Goal: Information Seeking & Learning: Check status

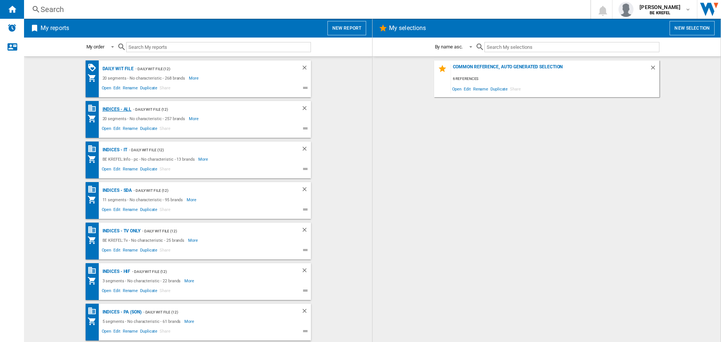
click at [114, 111] on div "Indices - All" at bounding box center [116, 109] width 31 height 9
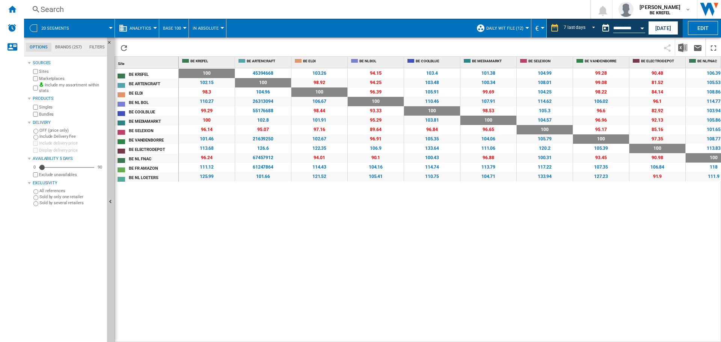
click at [421, 213] on div "100 0 % 45394668 +45394568 % 103.26 +3.26 % 94.15 -5.85 % 103.4 +3.4 % 101.38 +…" at bounding box center [450, 205] width 543 height 274
click at [656, 32] on button "[DATE]" at bounding box center [663, 28] width 30 height 14
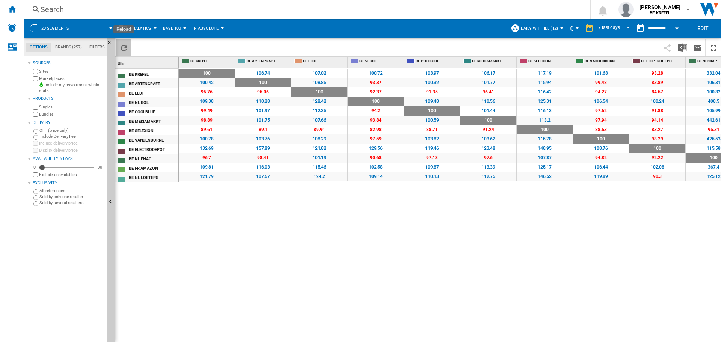
click at [122, 44] on ng-md-icon "Reload" at bounding box center [123, 48] width 9 height 9
click at [683, 43] on img "Download in Excel" at bounding box center [682, 47] width 9 height 9
click at [13, 13] on ng-md-icon "Home" at bounding box center [12, 9] width 9 height 9
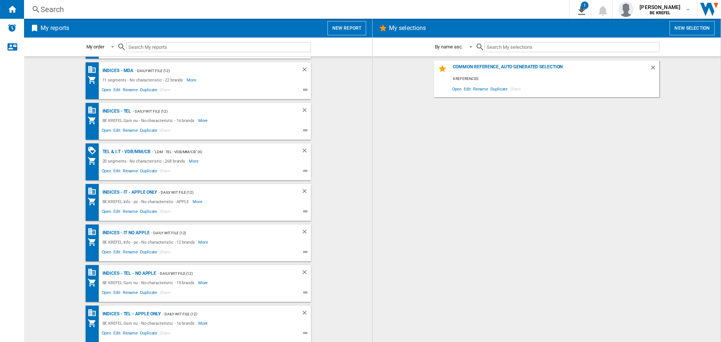
scroll to position [404, 0]
click at [119, 191] on div "Indices - IT - APPLE ONLY" at bounding box center [129, 191] width 57 height 9
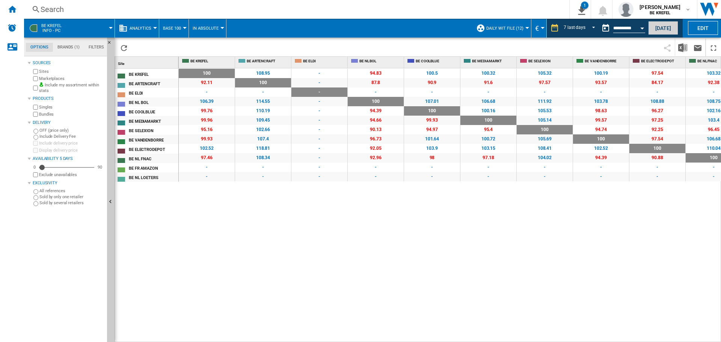
click at [657, 28] on button "[DATE]" at bounding box center [663, 28] width 30 height 14
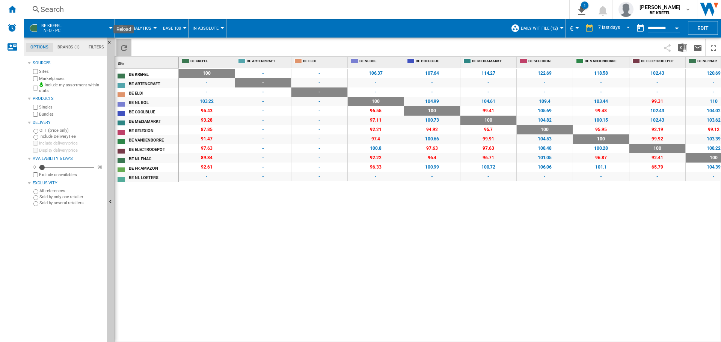
click at [121, 45] on ng-md-icon "Reload" at bounding box center [123, 48] width 9 height 9
click at [679, 45] on img "Download in Excel" at bounding box center [682, 47] width 9 height 9
click at [343, 262] on div "100 0 % - - - - 106.37 +6.37 % 107.64 +7.64 % 114.27 +14.27 % 122.69 +22.69 % 1…" at bounding box center [450, 205] width 543 height 274
click at [13, 11] on ng-md-icon "Home" at bounding box center [12, 9] width 9 height 9
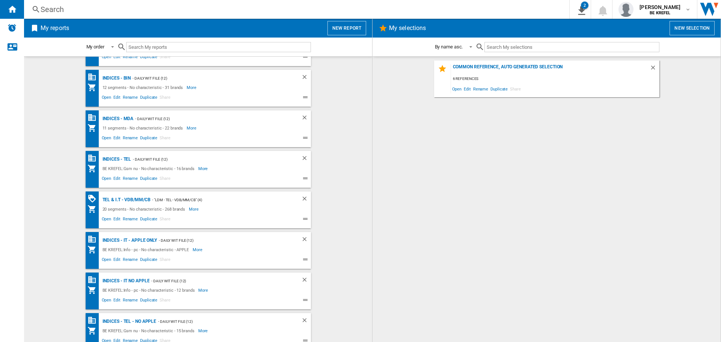
scroll to position [404, 0]
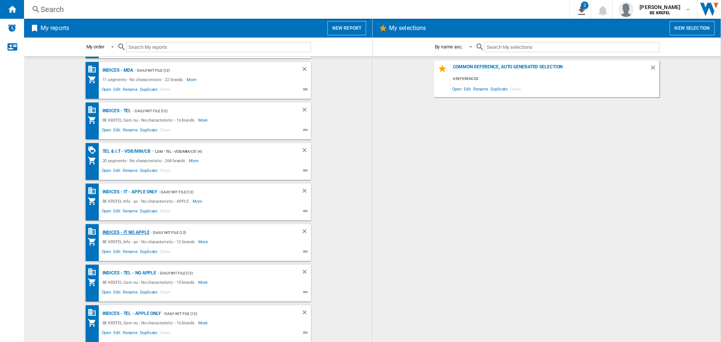
click at [117, 232] on div "Indices - IT NO APPLE" at bounding box center [125, 232] width 49 height 9
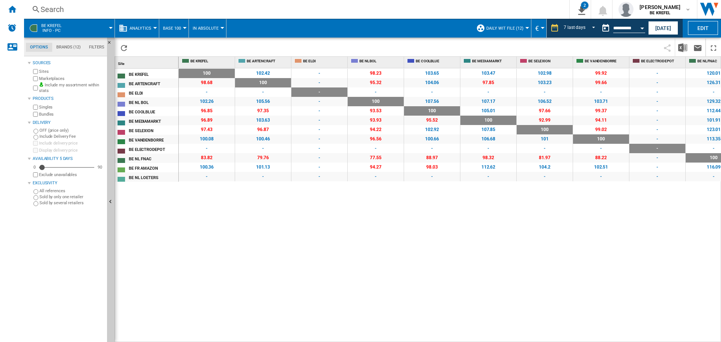
click at [366, 220] on div "100 0 % 102.42 +2.42 % - - 98.23 -1.77 % 103.65 +3.65 % 103.47 +3.47 % 102.98 +…" at bounding box center [450, 205] width 543 height 274
click at [659, 25] on button "[DATE]" at bounding box center [663, 28] width 30 height 14
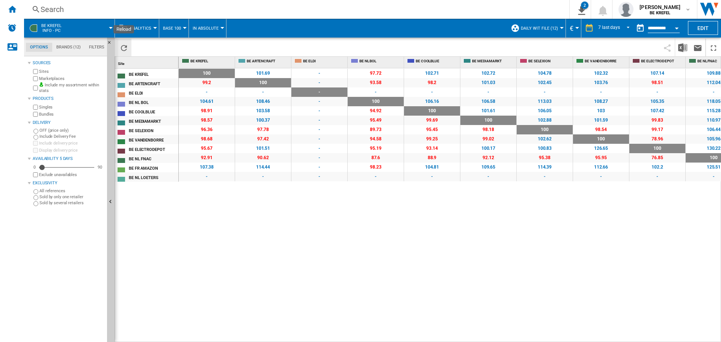
click at [125, 48] on ng-md-icon "Reload" at bounding box center [123, 48] width 9 height 9
click at [218, 215] on div "100 0 % 101.69 +1.69 % - - 97.72 -2.28 % 102.71 +2.71 % 102.72 +2.72 % 104.78 +…" at bounding box center [450, 205] width 543 height 274
click at [119, 49] on button "Reload" at bounding box center [123, 48] width 15 height 18
click at [681, 48] on img "Download in Excel" at bounding box center [682, 47] width 9 height 9
drag, startPoint x: 13, startPoint y: 9, endPoint x: 33, endPoint y: 16, distance: 21.5
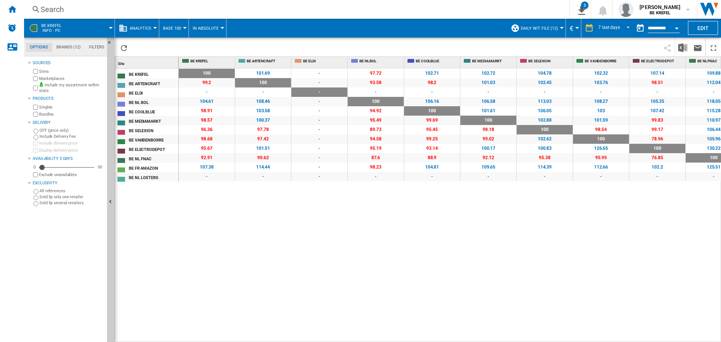
click at [13, 9] on ng-md-icon "Home" at bounding box center [12, 9] width 9 height 9
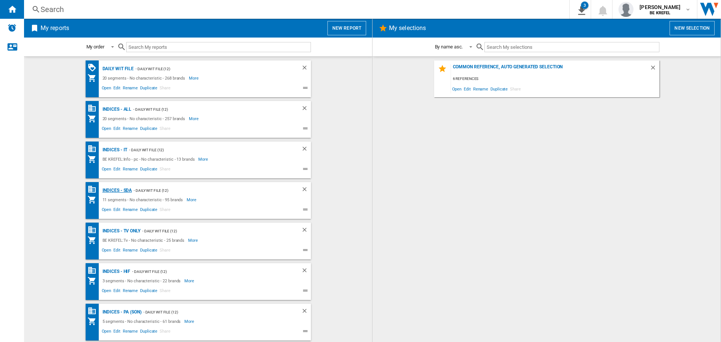
click at [106, 189] on div "Indices - SDA" at bounding box center [117, 190] width 32 height 9
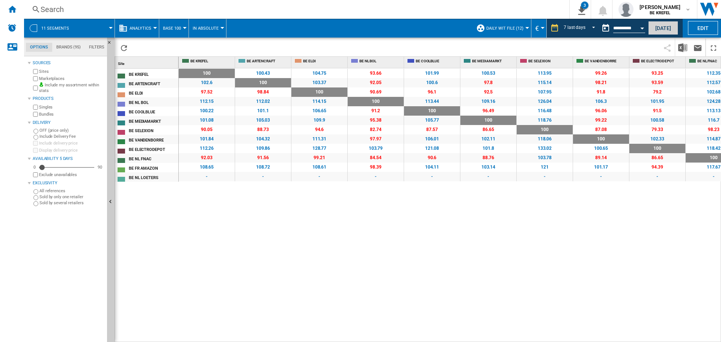
click at [672, 28] on button "[DATE]" at bounding box center [663, 28] width 30 height 14
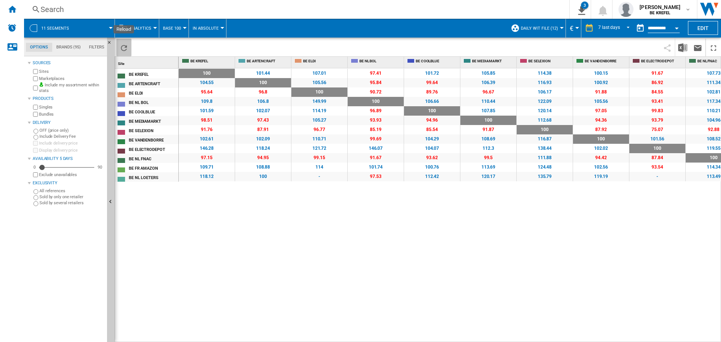
click at [122, 45] on ng-md-icon "Reload" at bounding box center [123, 48] width 9 height 9
click at [121, 44] on ng-md-icon "Reload" at bounding box center [123, 48] width 9 height 9
click at [681, 47] on img "Download in Excel" at bounding box center [682, 47] width 9 height 9
click at [393, 220] on div "100 0 % 101.44 +1.44 % 107.01 +7.01 % 97.41 -2.59 % 101.72 +1.72 % 105.85 +5.85…" at bounding box center [450, 205] width 543 height 274
click at [15, 12] on ng-md-icon "Home" at bounding box center [12, 9] width 9 height 9
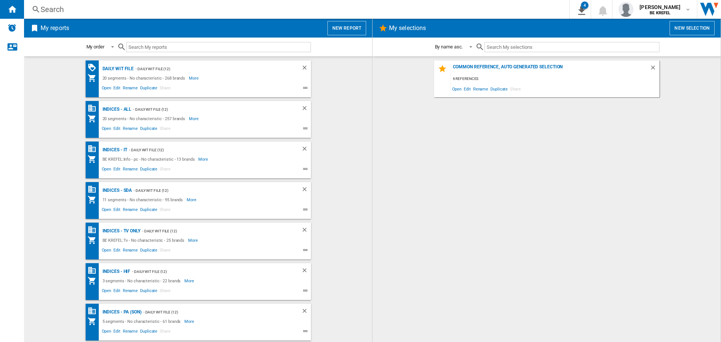
click at [472, 226] on div "Common reference, auto generated selection 6 references Open Edit Rename Duplic…" at bounding box center [546, 199] width 333 height 278
drag, startPoint x: 385, startPoint y: 211, endPoint x: 379, endPoint y: 209, distance: 5.5
click at [385, 211] on div "Common reference, auto generated selection 6 references Open Edit Rename Duplic…" at bounding box center [546, 199] width 333 height 278
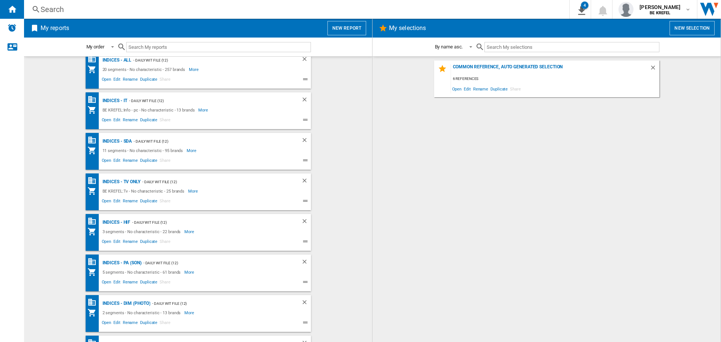
scroll to position [38, 0]
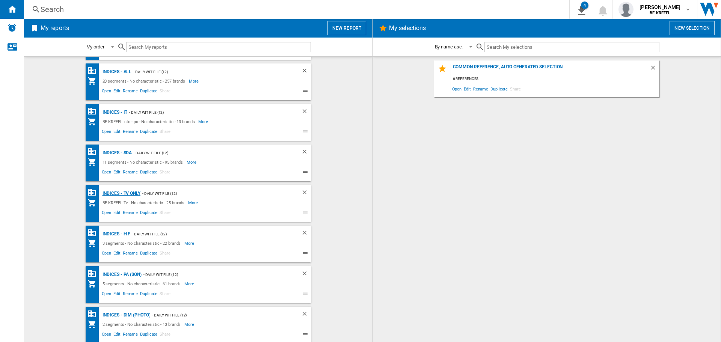
click at [114, 191] on div "Indices - TV only" at bounding box center [121, 193] width 40 height 9
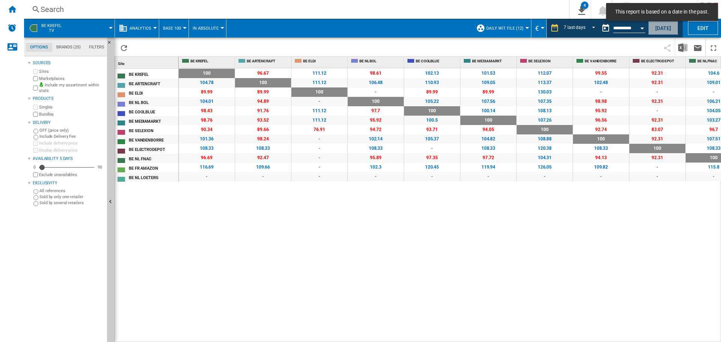
click at [667, 30] on button "[DATE]" at bounding box center [663, 28] width 30 height 14
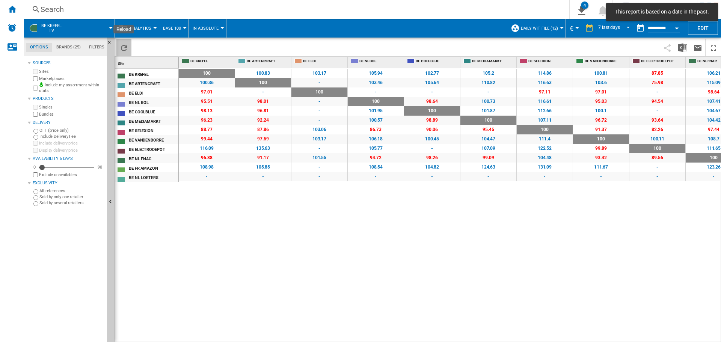
click at [125, 47] on ng-md-icon "Reload" at bounding box center [123, 48] width 9 height 9
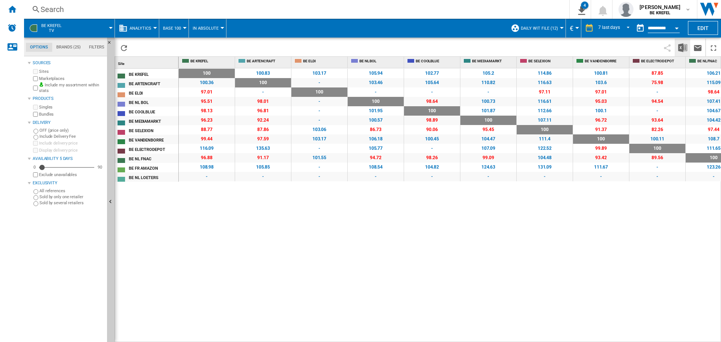
click at [682, 49] on img "Download in Excel" at bounding box center [682, 47] width 9 height 9
click at [319, 287] on div "100 0 % 100.83 +0.83 % 103.17 +3.17 % 105.94 +5.94 % 102.77 +2.77 % 105.2 +5.2 …" at bounding box center [450, 205] width 543 height 274
click at [429, 262] on div "100 0 % 100.83 +0.83 % 103.17 +3.17 % 105.94 +5.94 % 102.77 +2.77 % 105.2 +5.2 …" at bounding box center [450, 205] width 543 height 274
click at [8, 6] on ng-md-icon "Home" at bounding box center [12, 9] width 9 height 9
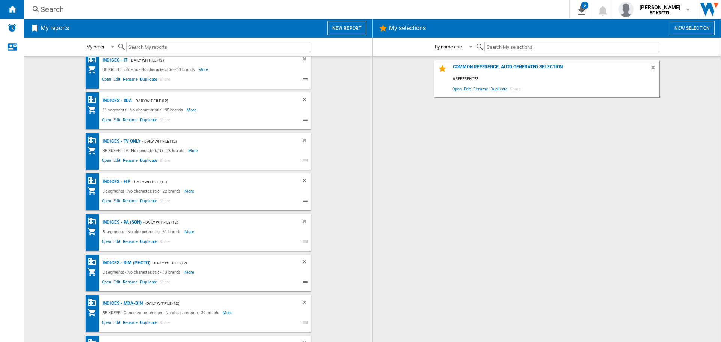
scroll to position [66, 0]
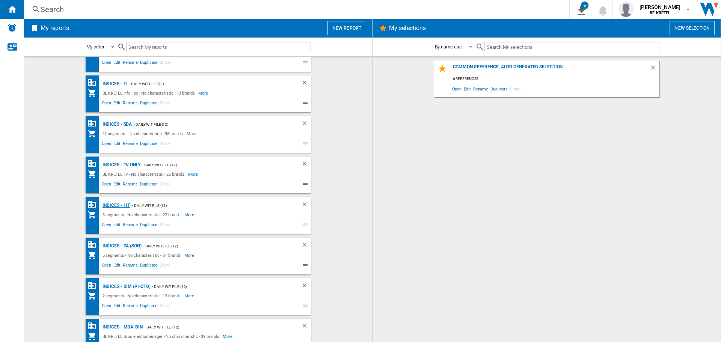
click at [112, 204] on div "Indices - HIF" at bounding box center [116, 205] width 30 height 9
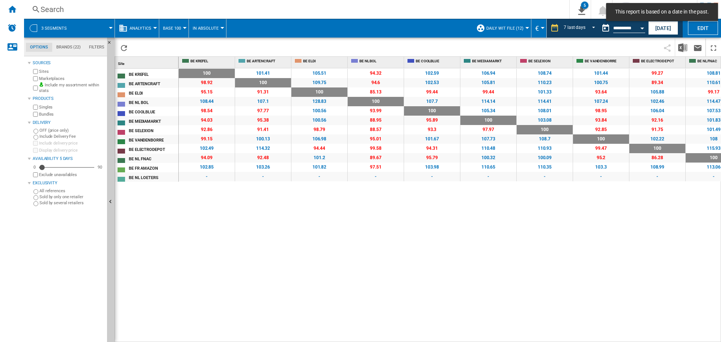
drag, startPoint x: 663, startPoint y: 27, endPoint x: 643, endPoint y: 28, distance: 19.9
click at [663, 27] on button "[DATE]" at bounding box center [663, 28] width 30 height 14
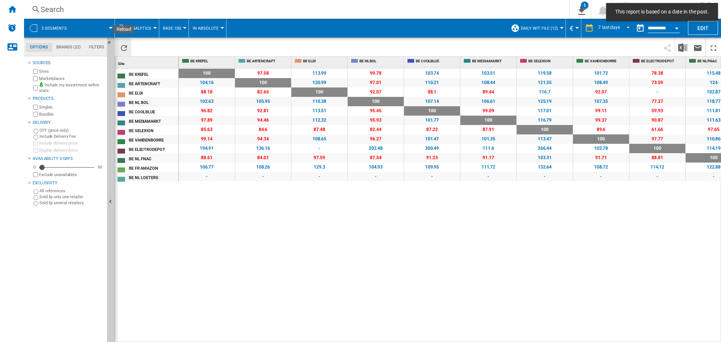
click at [125, 48] on ng-md-icon "Reload" at bounding box center [123, 48] width 9 height 9
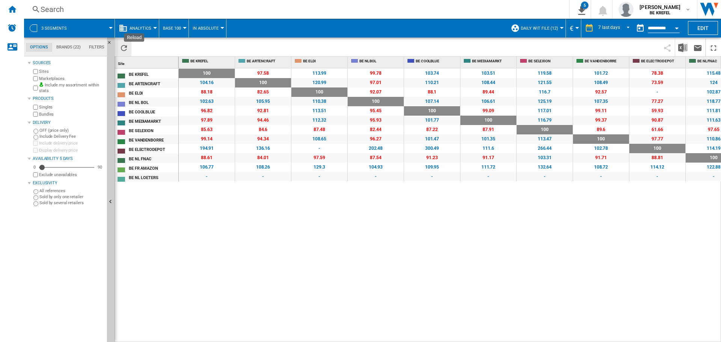
click at [128, 46] on ng-md-icon "Reload" at bounding box center [123, 48] width 9 height 9
click at [682, 47] on img "Download in Excel" at bounding box center [682, 47] width 9 height 9
click at [216, 240] on div "100 0 % 97.58 -2.42 % 113.99 +13.99 % 99.78 -0.22 % 103.74 +3.74 % 103.51 +3.51…" at bounding box center [450, 205] width 543 height 274
click at [10, 9] on ng-md-icon "Home" at bounding box center [12, 9] width 9 height 9
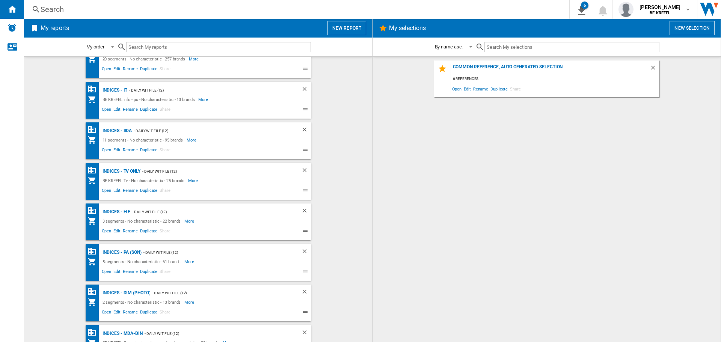
scroll to position [75, 0]
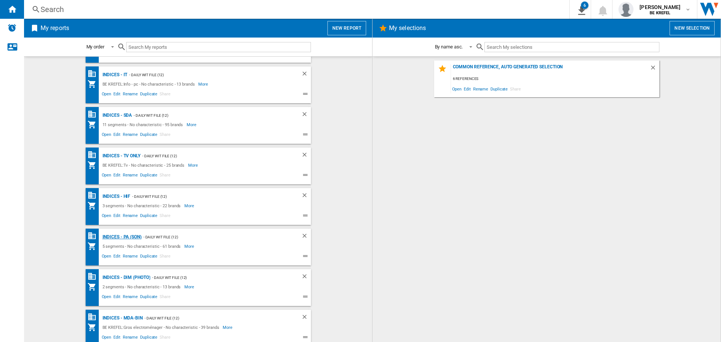
click at [126, 237] on div "Indices - PA (son)" at bounding box center [121, 237] width 41 height 9
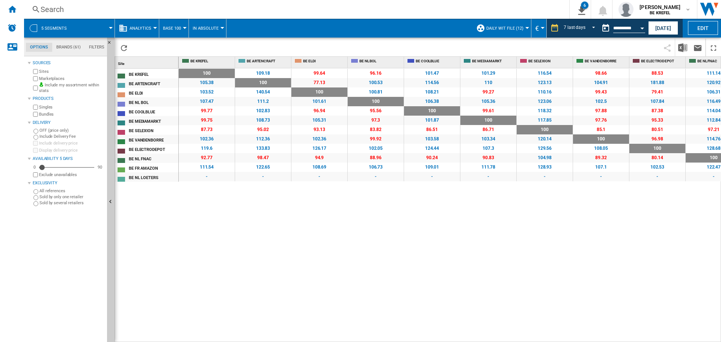
drag, startPoint x: 375, startPoint y: 214, endPoint x: 352, endPoint y: 210, distance: 22.9
click at [375, 214] on div "100 0 % 109.18 +9.18 % 99.64 -0.36 % 96.16 -3.84 % 101.47 +1.47 % 101.29 +1.29 …" at bounding box center [450, 205] width 543 height 274
click at [123, 45] on ng-md-icon "Reload" at bounding box center [123, 48] width 9 height 9
click at [662, 32] on button "[DATE]" at bounding box center [663, 28] width 30 height 14
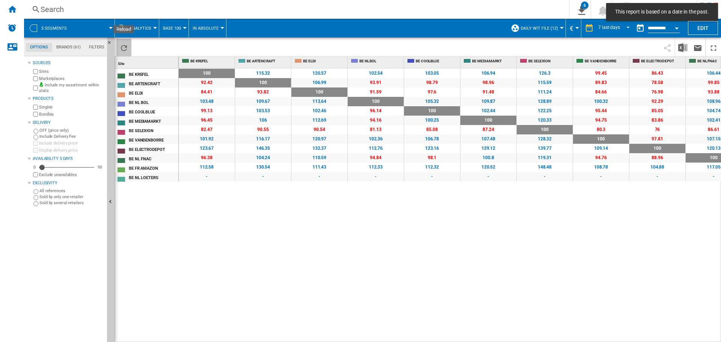
click at [125, 48] on ng-md-icon "Reload" at bounding box center [123, 48] width 9 height 9
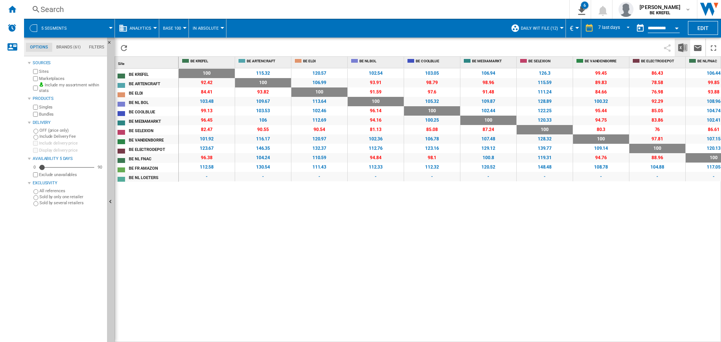
click at [681, 50] on img "Download in Excel" at bounding box center [682, 47] width 9 height 9
click at [313, 275] on div "100 0 % 115.32 +15.32 % 120.57 +20.57 % 102.54 +2.54 % 103.05 +3.05 % 106.94 +6…" at bounding box center [450, 205] width 543 height 274
click at [679, 45] on img "Download in Excel" at bounding box center [682, 47] width 9 height 9
drag, startPoint x: 296, startPoint y: 216, endPoint x: 269, endPoint y: 186, distance: 40.2
click at [296, 216] on div "100 0 % 115.32 +15.32 % 120.57 +20.57 % 102.54 +2.54 % 103.05 +3.05 % 106.94 +6…" at bounding box center [450, 205] width 543 height 274
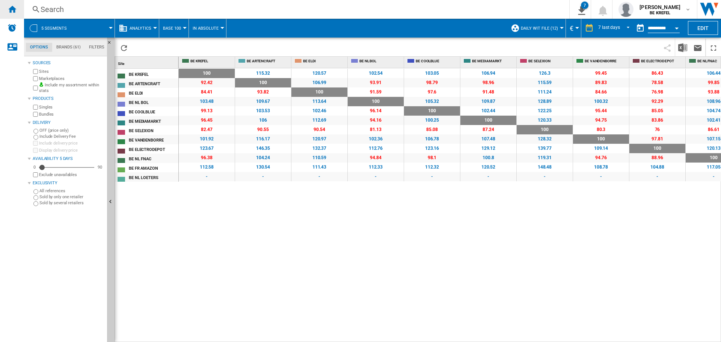
click at [11, 12] on ng-md-icon "Home" at bounding box center [12, 9] width 9 height 9
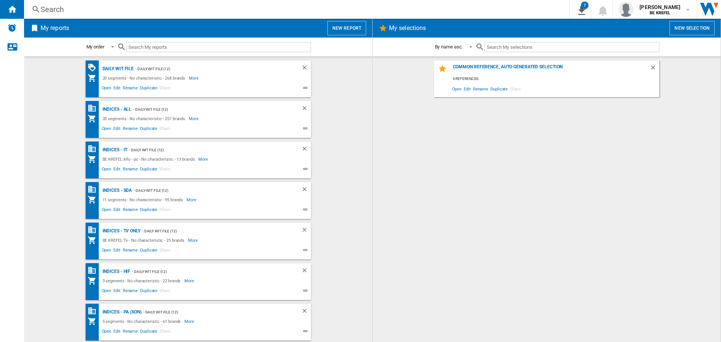
click at [46, 236] on wk-bookmarked-report "Indices - TV only - Daily WIT file (12) BE KREFEL:Tv - No characteristic - 25 b…" at bounding box center [198, 241] width 333 height 37
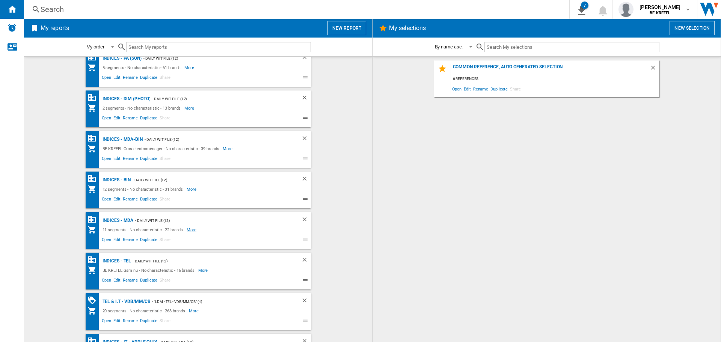
scroll to position [216, 0]
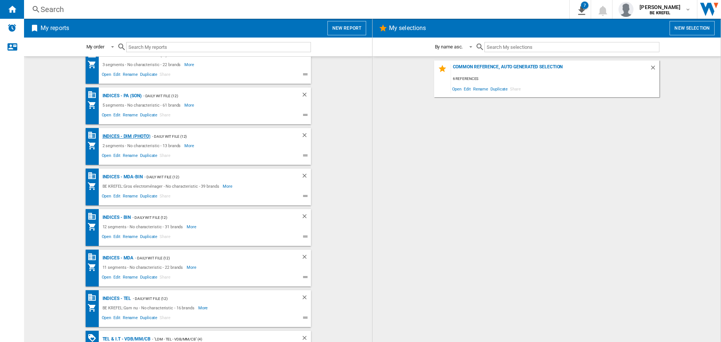
click at [135, 137] on div "Indices - DIM (photo)" at bounding box center [126, 136] width 50 height 9
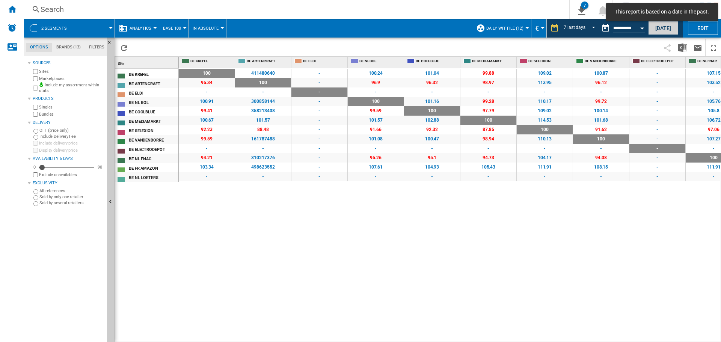
click at [666, 26] on button "[DATE]" at bounding box center [663, 28] width 30 height 14
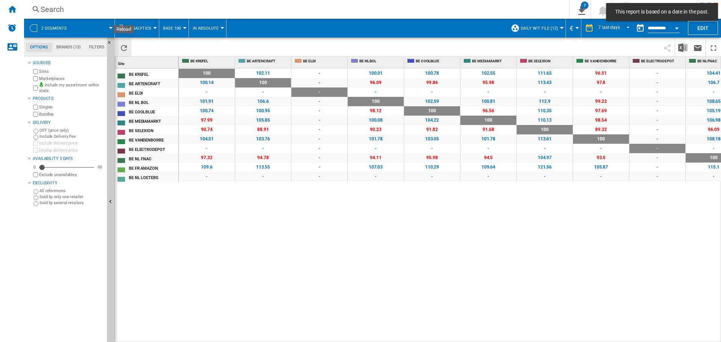
click at [128, 45] on button "Reload" at bounding box center [123, 48] width 15 height 18
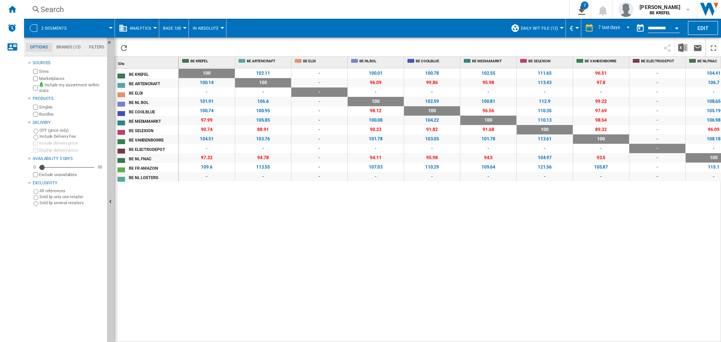
click at [520, 243] on div "100 0 % 102.11 +2.11 % - - 100.01 +0.01 % 100.78 +0.78 % 102.55 +2.55 % 111.65 …" at bounding box center [450, 205] width 543 height 274
click at [129, 46] on button "Reload" at bounding box center [123, 48] width 15 height 18
drag, startPoint x: 684, startPoint y: 47, endPoint x: 712, endPoint y: 77, distance: 41.4
click at [684, 47] on img "Download in Excel" at bounding box center [682, 47] width 9 height 9
drag, startPoint x: 531, startPoint y: 245, endPoint x: 528, endPoint y: 221, distance: 23.4
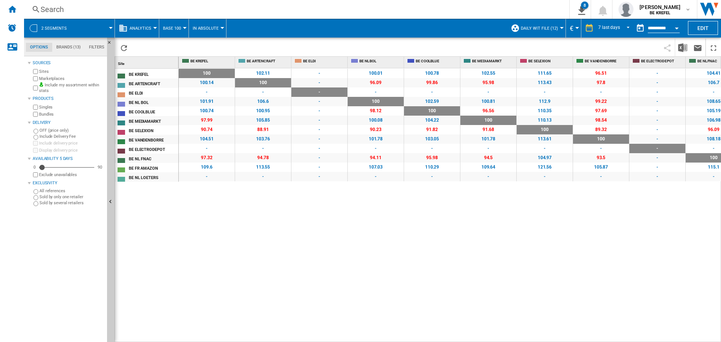
click at [531, 245] on div "100 0 % 102.11 +2.11 % - - 100.01 +0.01 % 100.78 +0.78 % 102.55 +2.55 % 111.65 …" at bounding box center [450, 205] width 543 height 274
click at [230, 240] on div "100 0 % 102.11 +2.11 % - - 100.01 +0.01 % 100.78 +0.78 % 102.55 +2.55 % 111.65 …" at bounding box center [450, 205] width 543 height 274
click at [8, 8] on ng-md-icon "Home" at bounding box center [12, 9] width 9 height 9
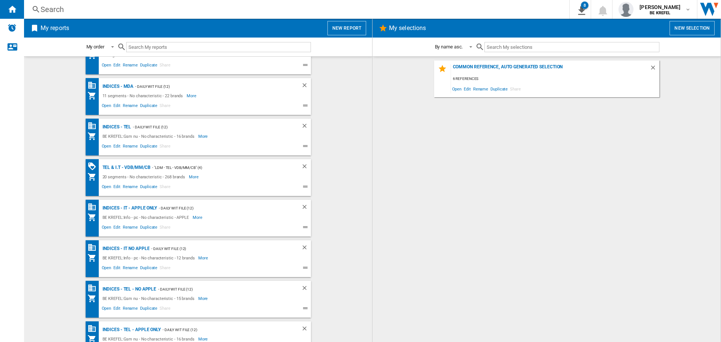
scroll to position [404, 0]
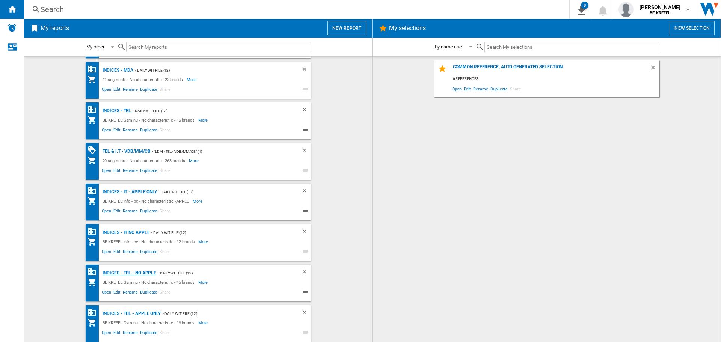
click at [135, 273] on div "Indices - TEL - NO APPLE" at bounding box center [129, 273] width 56 height 9
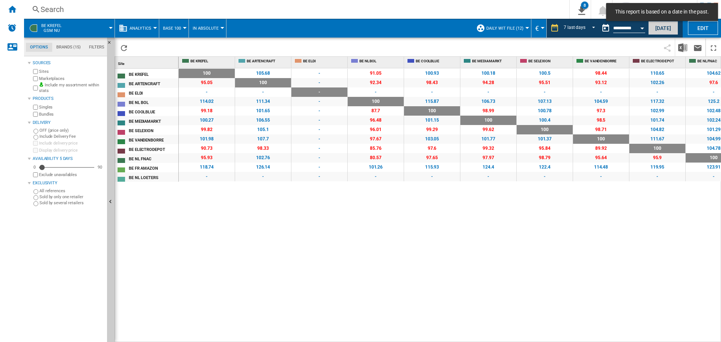
click at [661, 29] on button "[DATE]" at bounding box center [663, 28] width 30 height 14
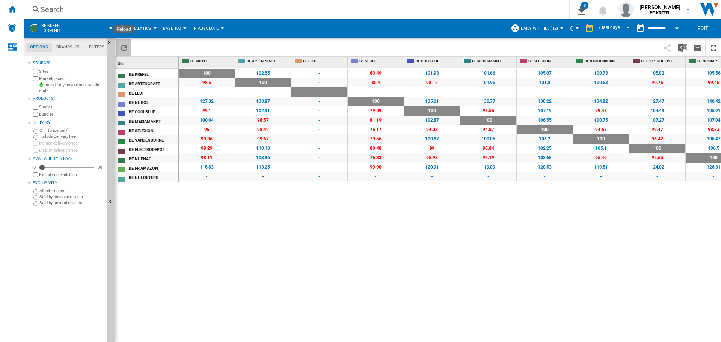
click at [124, 46] on ng-md-icon "Reload" at bounding box center [123, 48] width 9 height 9
click at [682, 47] on img "Download in Excel" at bounding box center [682, 47] width 9 height 9
click at [346, 227] on div "100 0 % 102.55 +2.55 % - - 83.49 -16.51 % 101.93 +1.93 % 101.66 +1.66 % 105.07 …" at bounding box center [450, 205] width 543 height 274
click at [14, 11] on ng-md-icon "Home" at bounding box center [12, 9] width 9 height 9
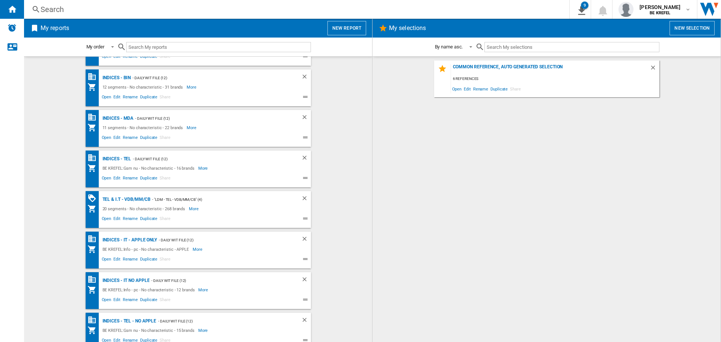
scroll to position [404, 0]
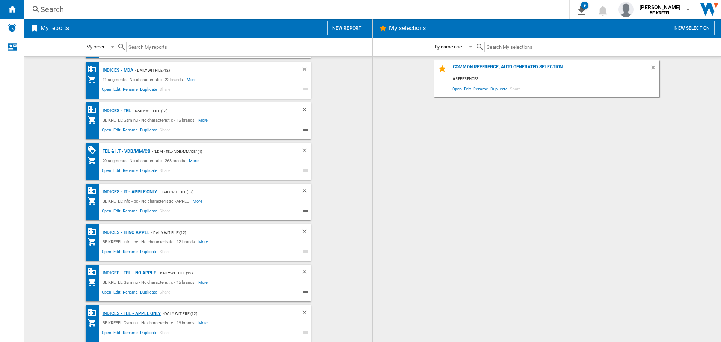
click at [137, 311] on div "Indices - TEL - APPLE ONLY" at bounding box center [131, 313] width 60 height 9
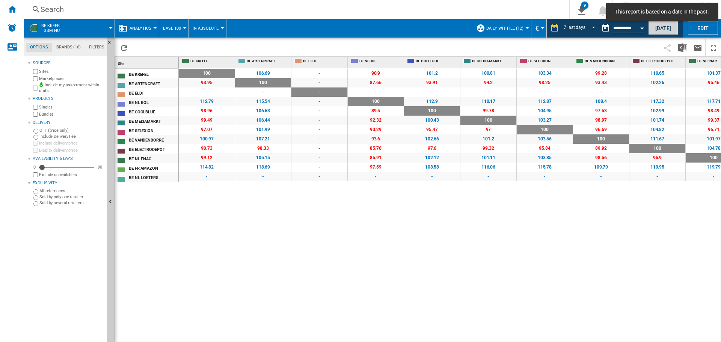
click at [655, 33] on button "[DATE]" at bounding box center [663, 28] width 30 height 14
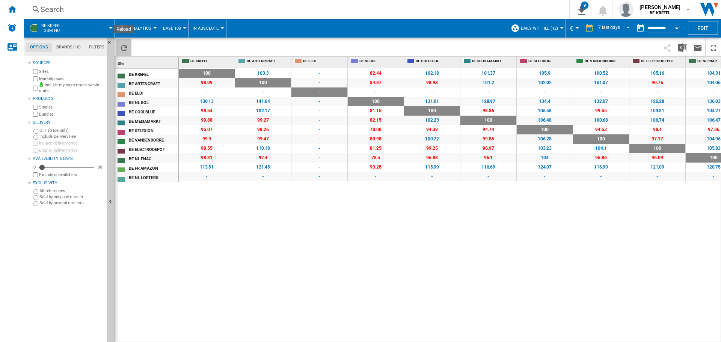
click at [120, 45] on ng-md-icon "Reload" at bounding box center [123, 48] width 9 height 9
click at [685, 46] on img "Download in Excel" at bounding box center [682, 47] width 9 height 9
click at [122, 48] on ng-md-icon "Reload" at bounding box center [123, 48] width 9 height 9
click at [687, 47] on button "Download in Excel" at bounding box center [682, 48] width 15 height 18
click at [411, 270] on div "100 0 % 103.3 +3.3 % - - 82.44 -17.56 % 102.18 +2.18 % 101.37 +1.37 % 105.9 +5.…" at bounding box center [450, 205] width 543 height 274
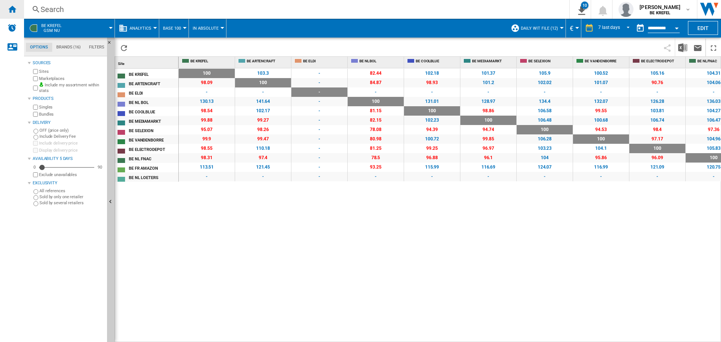
click at [4, 12] on div "Home" at bounding box center [12, 9] width 24 height 19
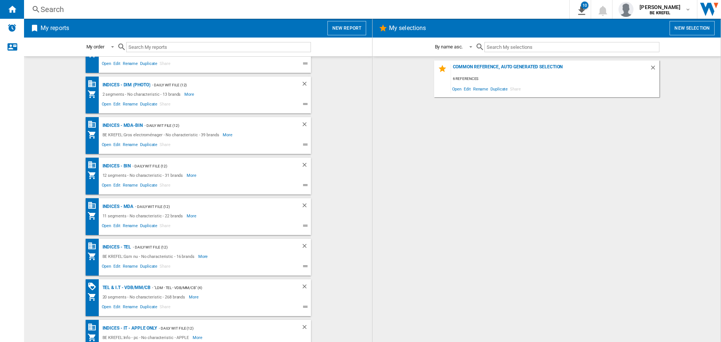
scroll to position [254, 0]
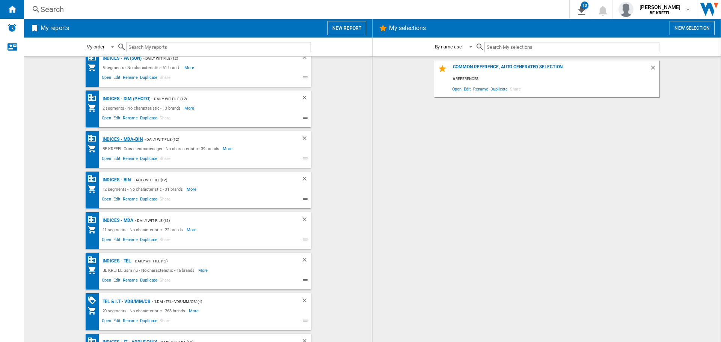
click at [124, 141] on div "Indices - MDA-BIN" at bounding box center [122, 139] width 42 height 9
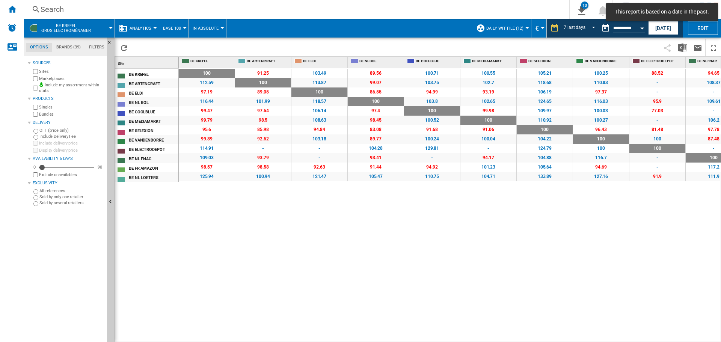
click at [664, 29] on button "[DATE]" at bounding box center [663, 28] width 30 height 14
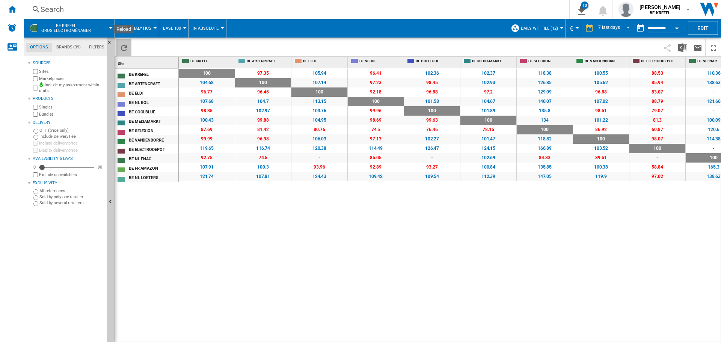
click at [121, 48] on ng-md-icon "Reload" at bounding box center [123, 48] width 9 height 9
click at [684, 47] on img "Download in Excel" at bounding box center [682, 47] width 9 height 9
click at [334, 252] on div "100 0 % 97.35 -2.65 % 105.94 +5.94 % 96.41 -3.59 % 102.36 +2.36 % 102.37 +2.37 …" at bounding box center [450, 205] width 543 height 274
click at [11, 14] on div "Home" at bounding box center [12, 9] width 24 height 19
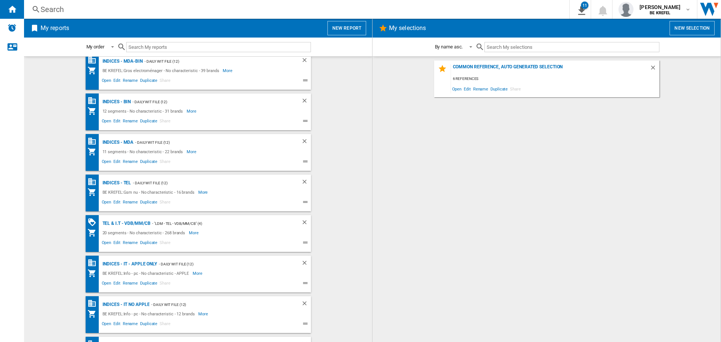
scroll to position [329, 0]
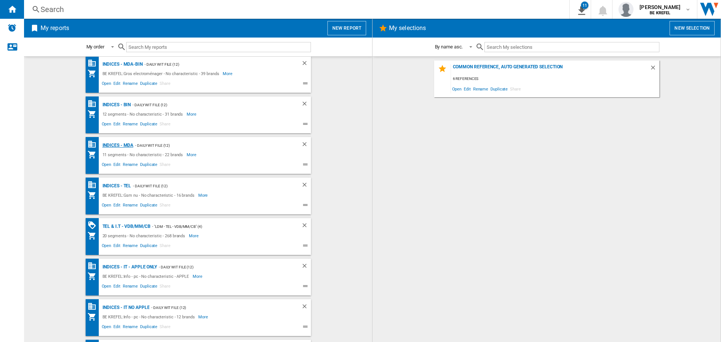
click at [115, 145] on div "Indices - MDA" at bounding box center [117, 145] width 33 height 9
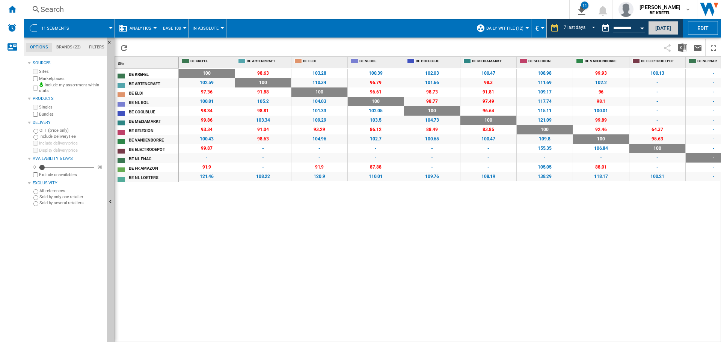
click at [654, 29] on button "[DATE]" at bounding box center [663, 28] width 30 height 14
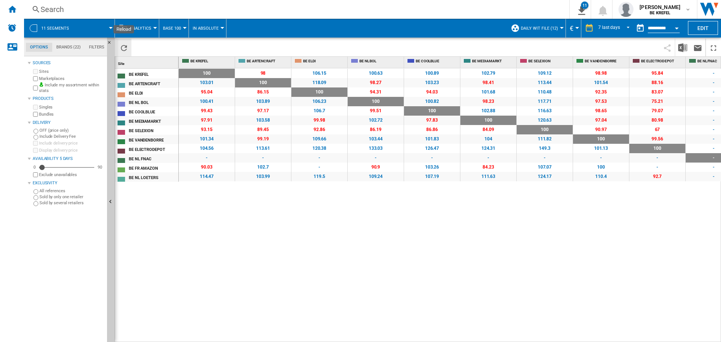
click at [127, 47] on ng-md-icon "Reload" at bounding box center [123, 48] width 9 height 9
click at [681, 49] on img "Download in Excel" at bounding box center [682, 47] width 9 height 9
drag, startPoint x: 395, startPoint y: 240, endPoint x: 419, endPoint y: 243, distance: 24.2
click at [395, 240] on div "100 0 % 98 -2 % 106.15 +6.15 % 100.63 +0.63 % 100.89 +0.89 % 102.79 +2.79 % 109…" at bounding box center [450, 205] width 543 height 274
click at [13, 13] on ng-md-icon "Home" at bounding box center [12, 9] width 9 height 9
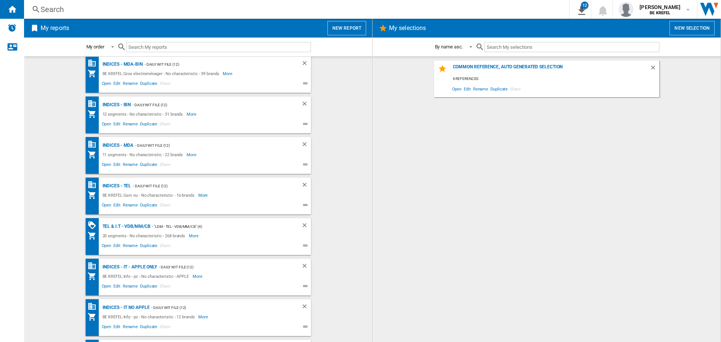
scroll to position [254, 0]
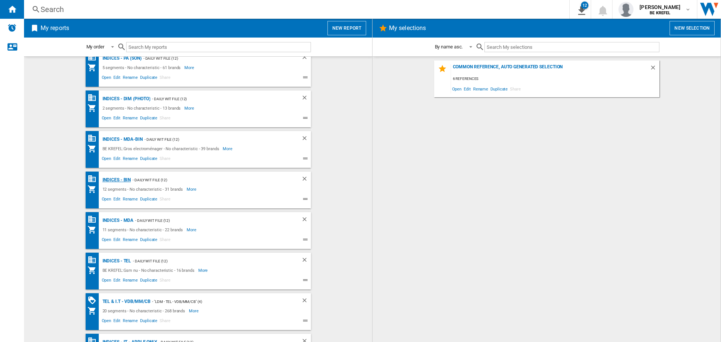
click at [119, 177] on div "Indices - BIN" at bounding box center [116, 179] width 30 height 9
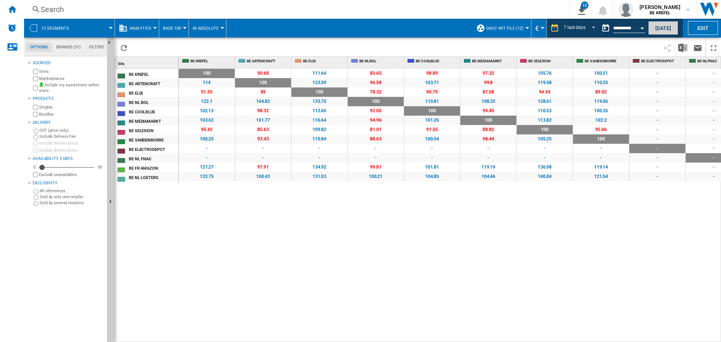
click at [660, 31] on button "[DATE]" at bounding box center [663, 28] width 30 height 14
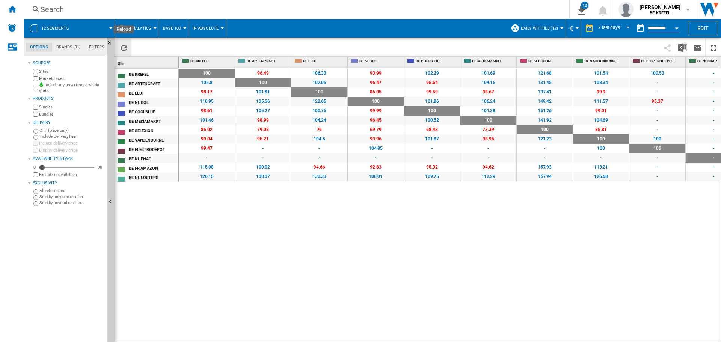
click at [119, 49] on ng-md-icon "Reload" at bounding box center [123, 48] width 9 height 9
click at [679, 44] on img "Download in Excel" at bounding box center [682, 47] width 9 height 9
click at [6, 6] on div "Home" at bounding box center [12, 9] width 24 height 19
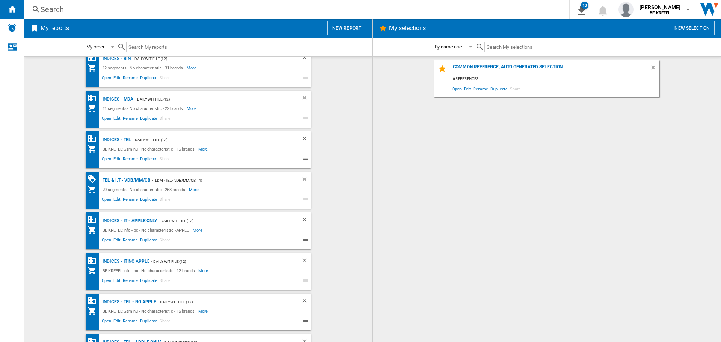
scroll to position [376, 0]
click at [127, 221] on div "Indices - IT - APPLE ONLY" at bounding box center [129, 220] width 57 height 9
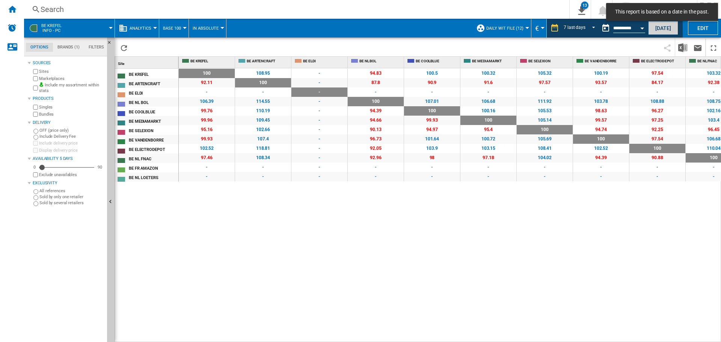
click at [658, 30] on button "[DATE]" at bounding box center [663, 28] width 30 height 14
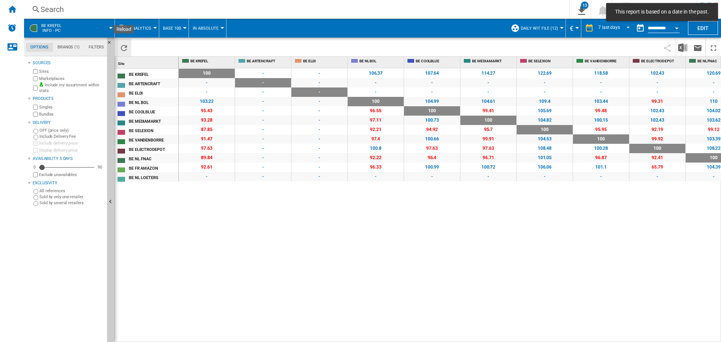
click at [128, 44] on button "Reload" at bounding box center [123, 48] width 15 height 18
click at [126, 44] on ng-md-icon "Reload" at bounding box center [123, 48] width 9 height 9
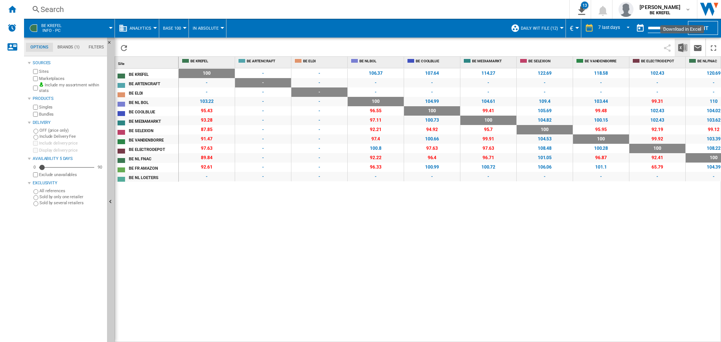
click at [683, 48] on img "Download in Excel" at bounding box center [682, 47] width 9 height 9
drag, startPoint x: 319, startPoint y: 254, endPoint x: 274, endPoint y: 182, distance: 84.4
click at [317, 249] on div "100 0 % - - - - 106.37 +6.37 % 107.64 +7.64 % 114.27 +14.27 % 122.69 +22.69 % 1…" at bounding box center [450, 205] width 543 height 274
click at [17, 9] on div "Home" at bounding box center [12, 9] width 24 height 19
